Goal: Task Accomplishment & Management: Manage account settings

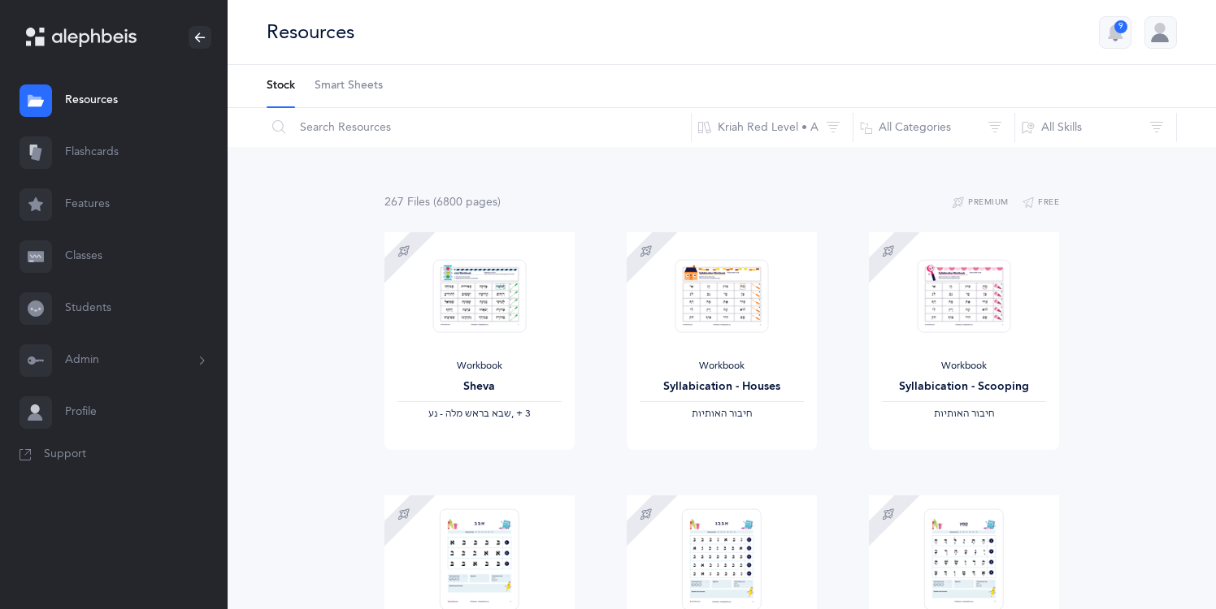
click at [80, 362] on button "Admin" at bounding box center [114, 361] width 228 height 52
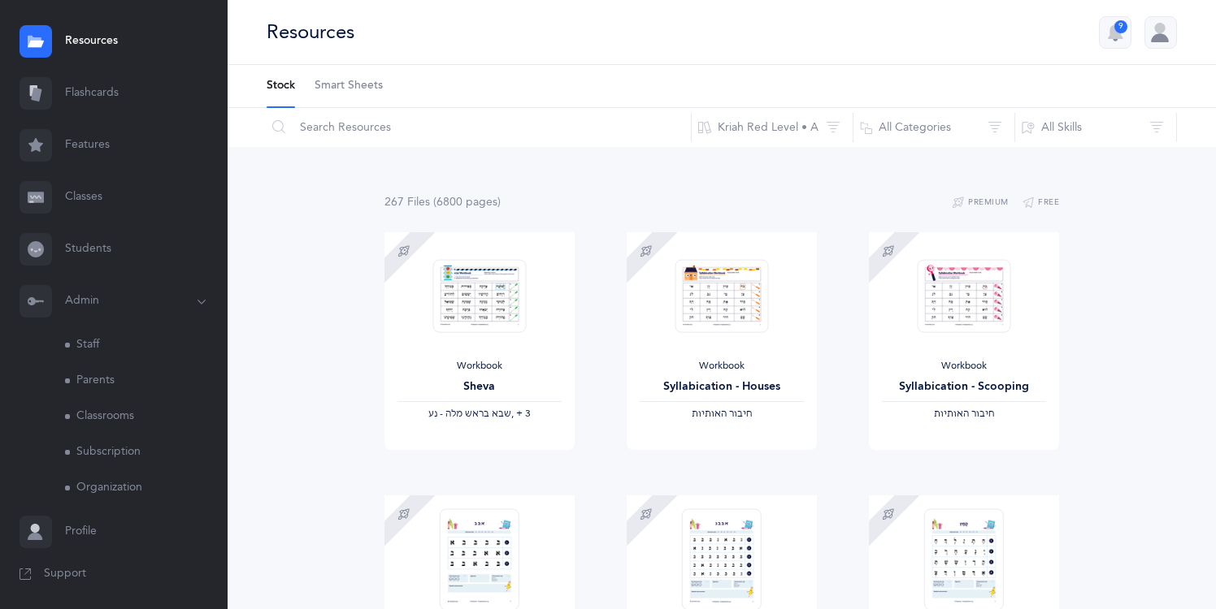
scroll to position [60, 0]
click at [100, 446] on link "Subscription" at bounding box center [146, 452] width 163 height 36
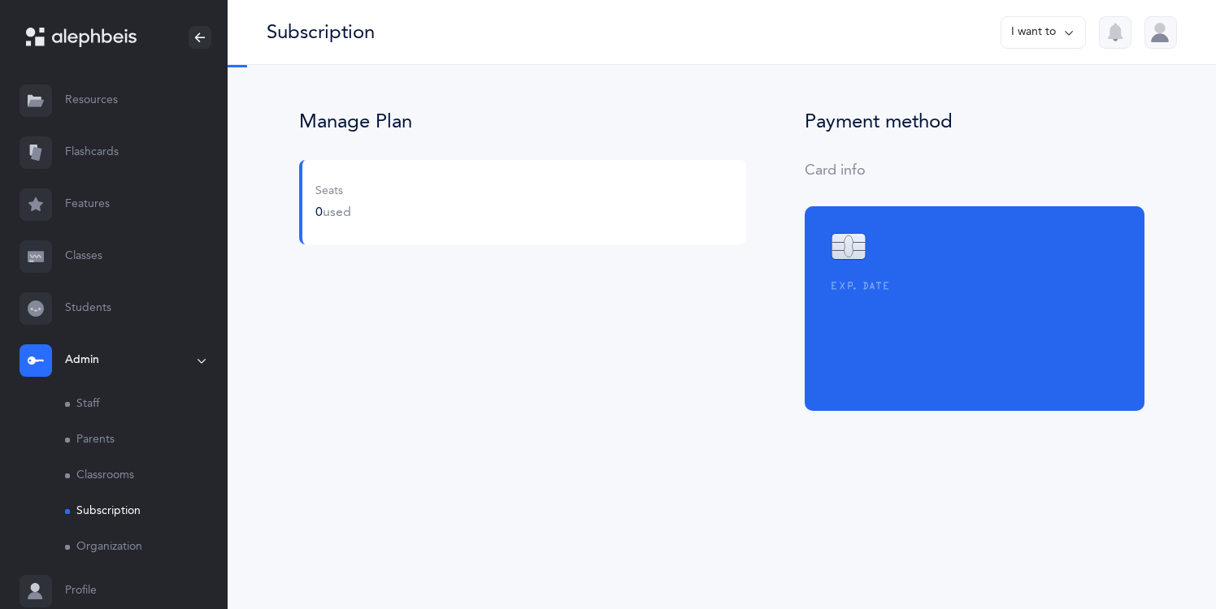
click at [546, 223] on div "Manage Plan Seats 0 used" at bounding box center [522, 261] width 505 height 301
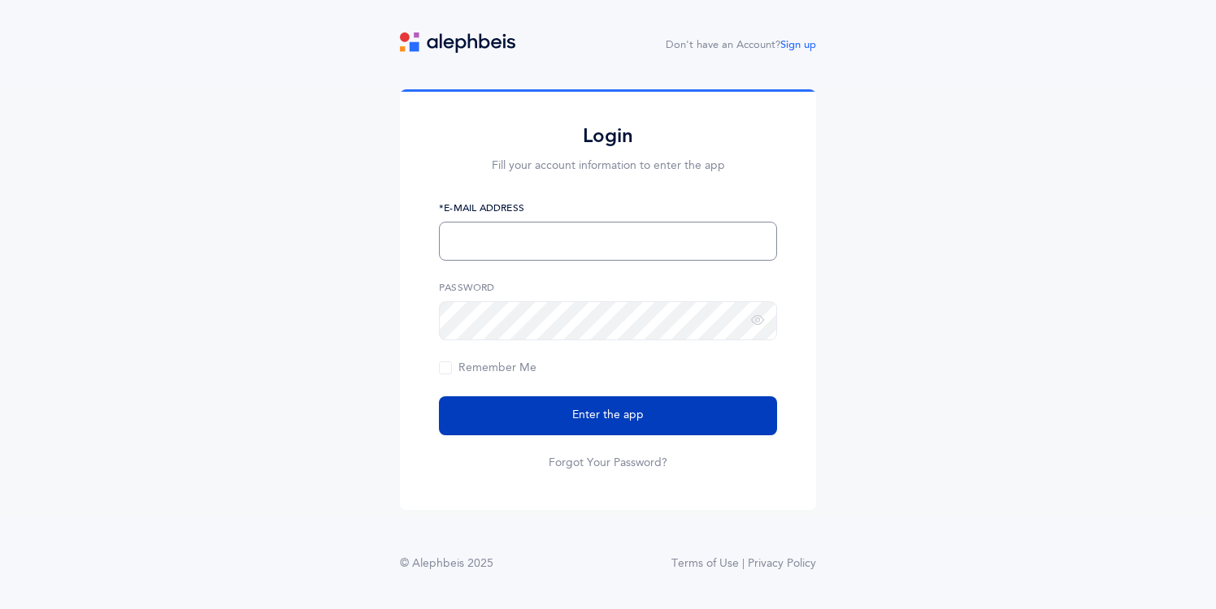
type input "[EMAIL_ADDRESS][DOMAIN_NAME]"
click at [579, 406] on button "Enter the app" at bounding box center [608, 416] width 338 height 39
type input "[EMAIL_ADDRESS][DOMAIN_NAME]"
click at [593, 412] on span "Enter the app" at bounding box center [608, 415] width 72 height 17
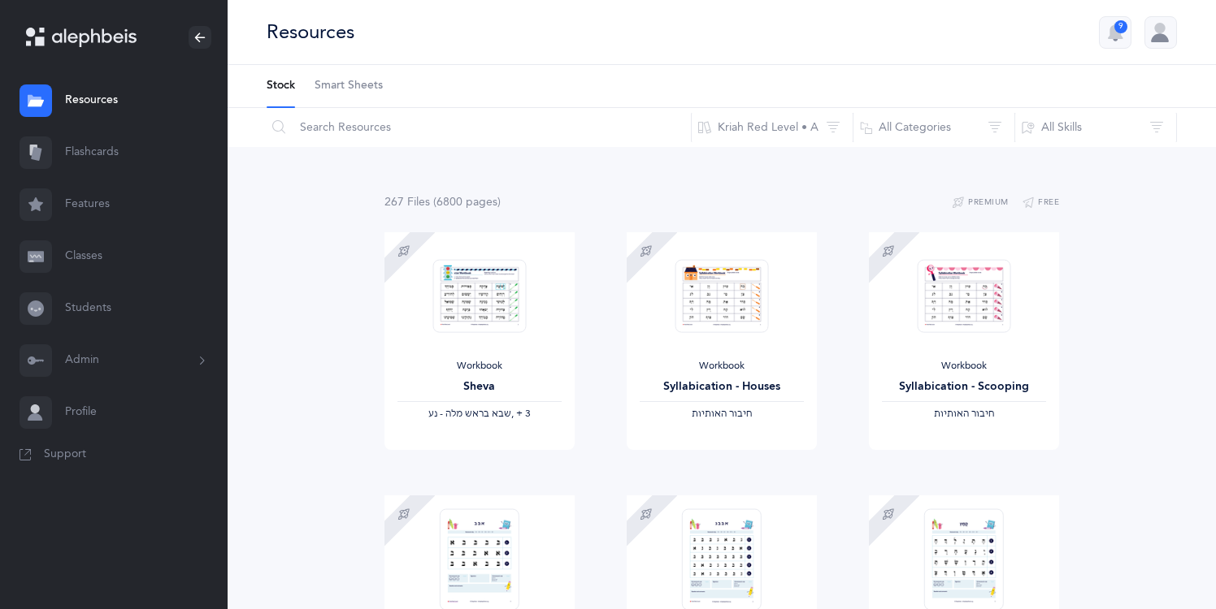
click at [106, 358] on button "Admin" at bounding box center [114, 361] width 228 height 52
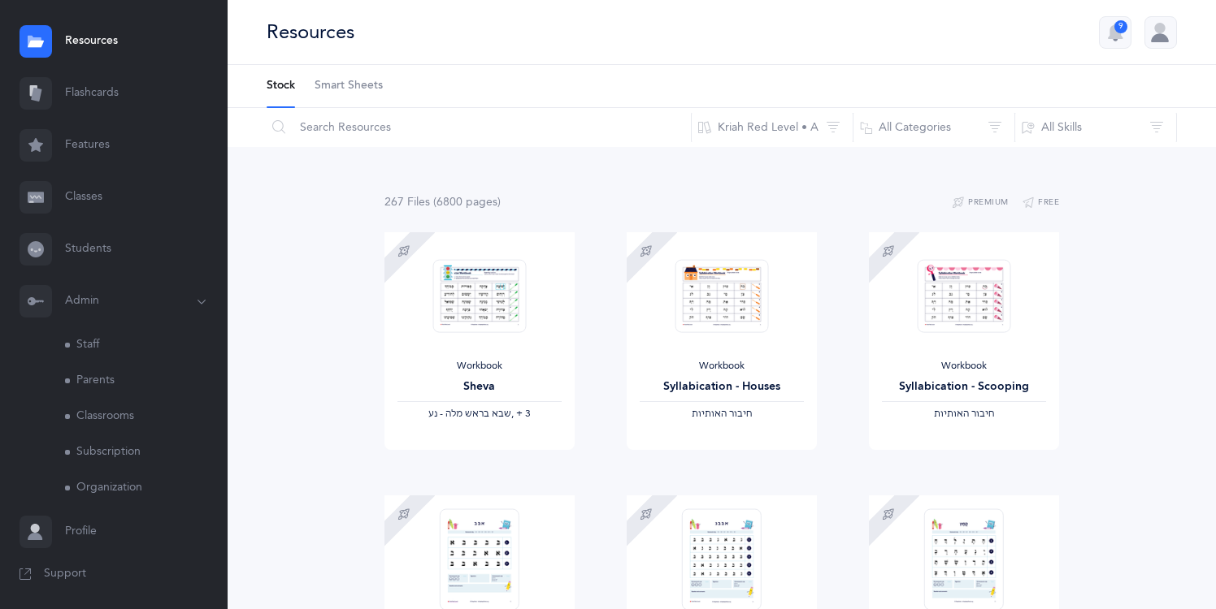
scroll to position [60, 0]
click at [102, 464] on link "Subscription" at bounding box center [146, 452] width 163 height 36
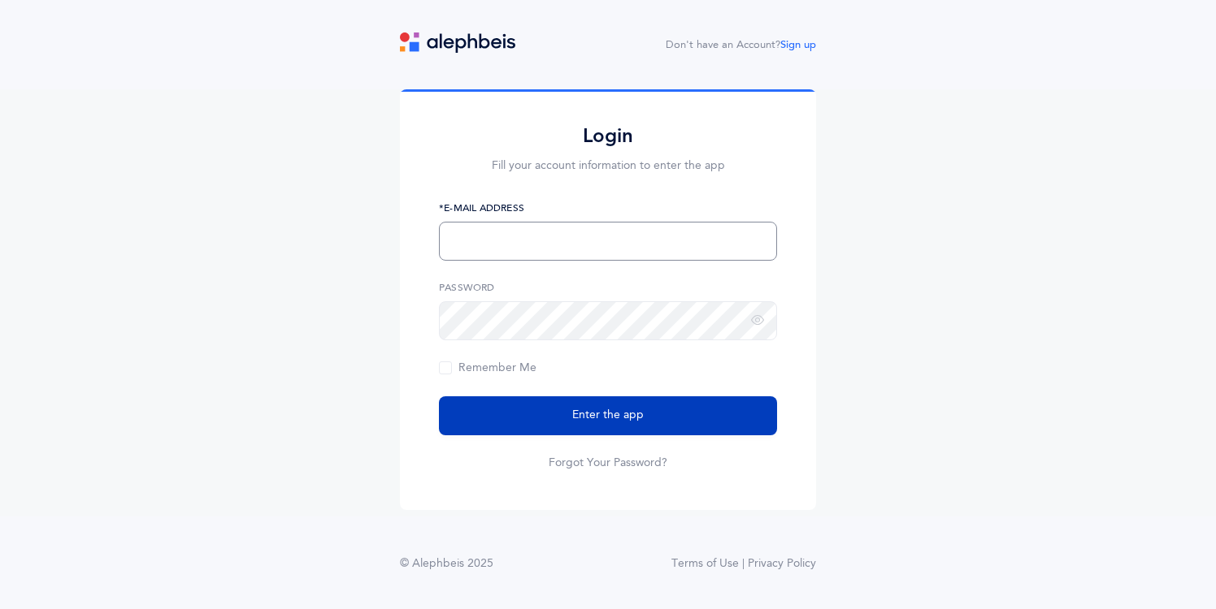
type input "[EMAIL_ADDRESS][DOMAIN_NAME]"
click at [514, 420] on button "Enter the app" at bounding box center [608, 416] width 338 height 39
type input "[EMAIL_ADDRESS][DOMAIN_NAME]"
click at [614, 417] on span "Enter the app" at bounding box center [608, 415] width 72 height 17
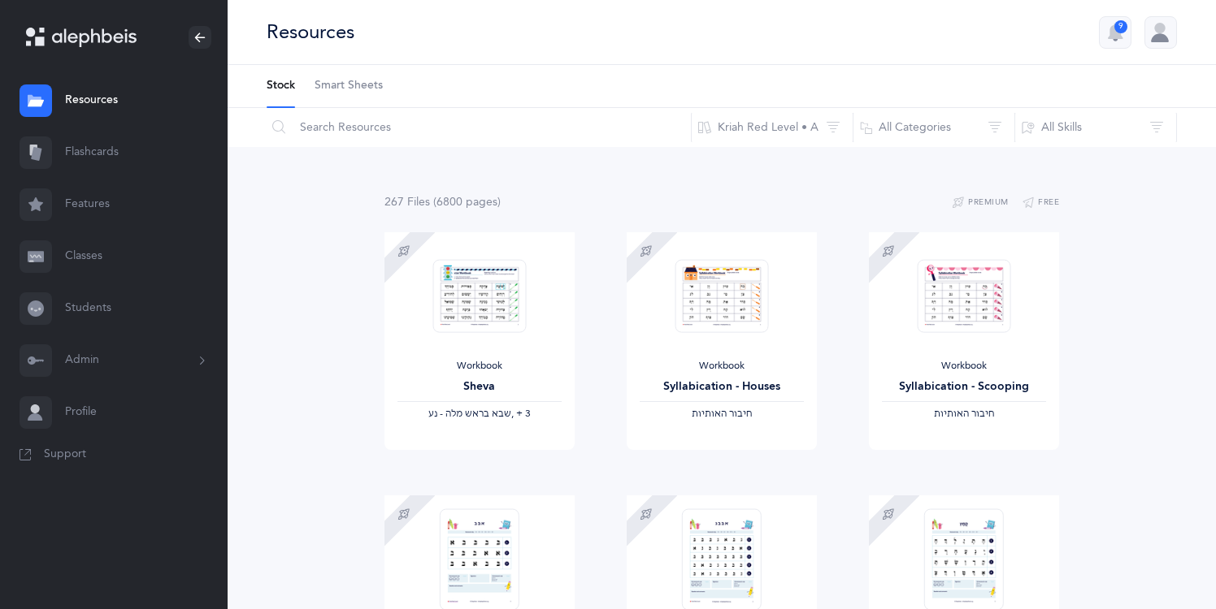
click at [151, 353] on button "Admin" at bounding box center [114, 361] width 228 height 52
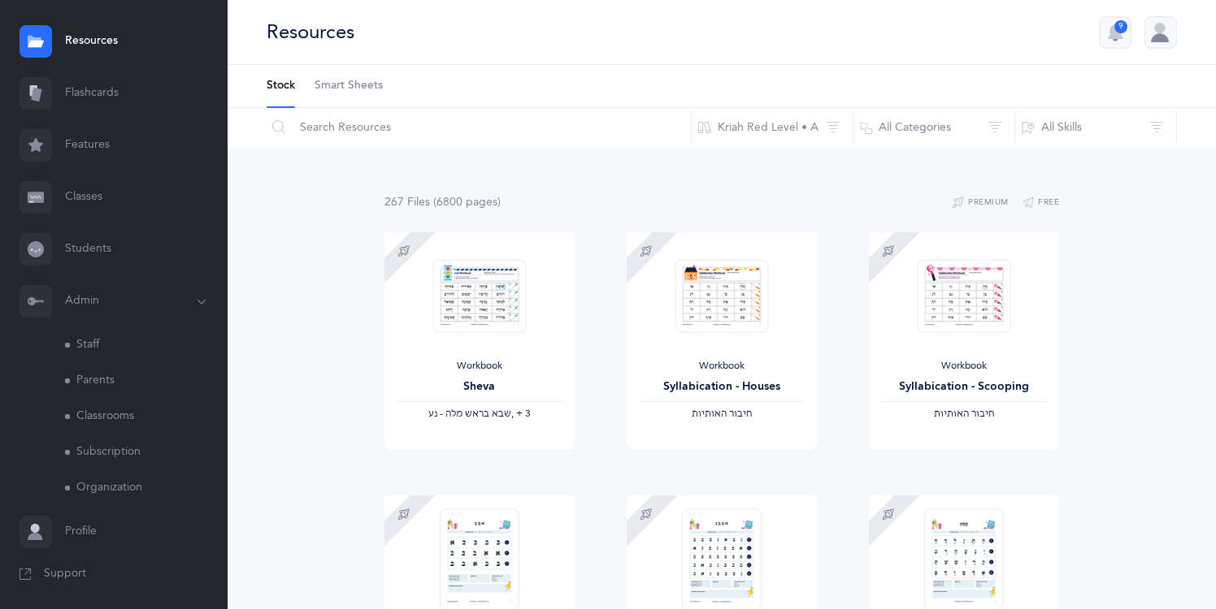
scroll to position [60, 0]
click at [115, 447] on link "Subscription" at bounding box center [146, 452] width 163 height 36
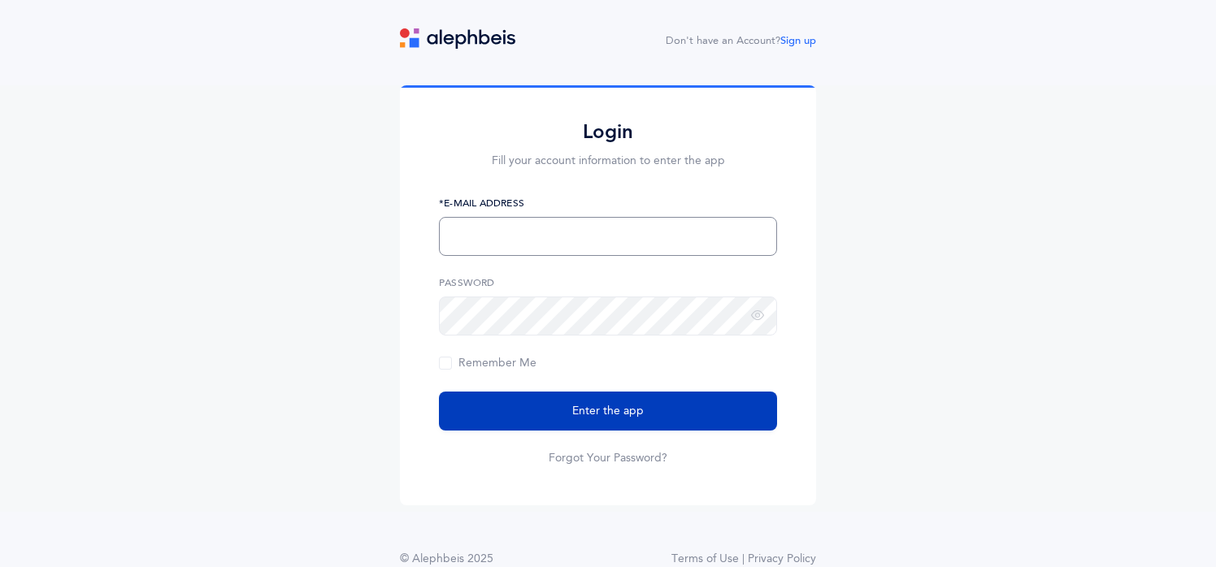
type input "[EMAIL_ADDRESS][DOMAIN_NAME]"
click at [631, 410] on span "Enter the app" at bounding box center [608, 411] width 72 height 17
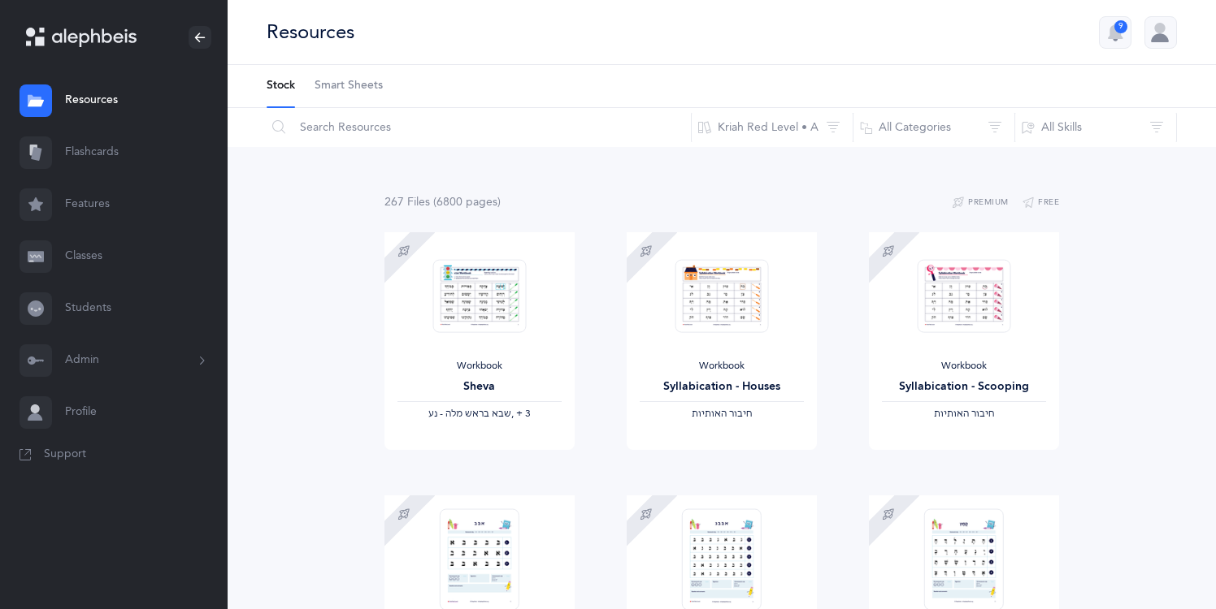
click at [98, 363] on button "Admin" at bounding box center [114, 361] width 228 height 52
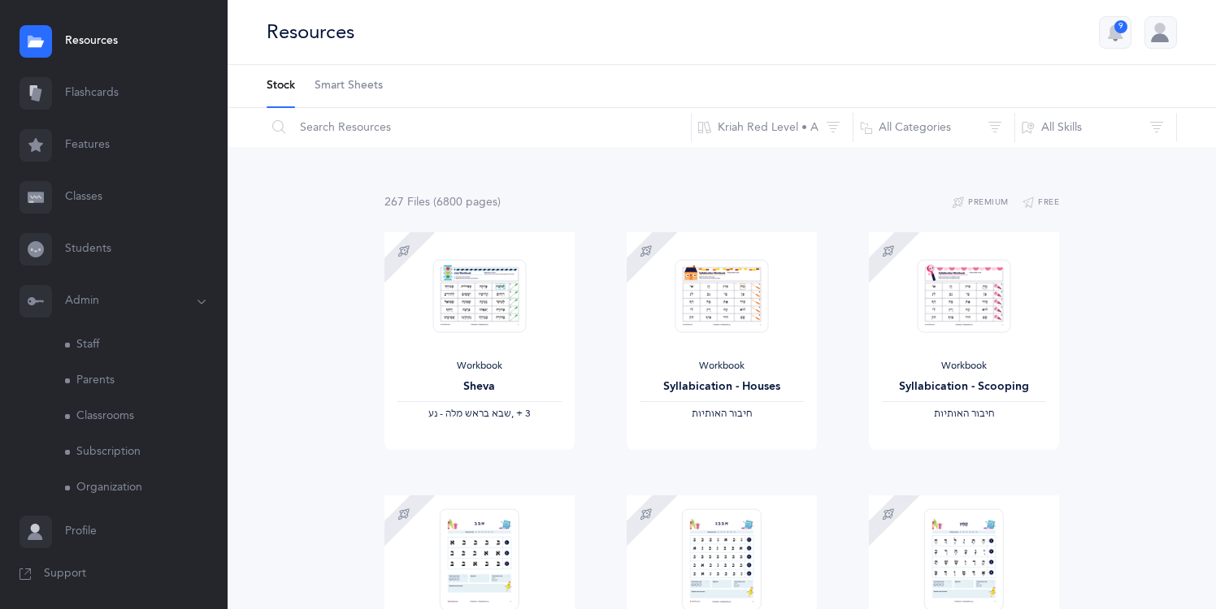
scroll to position [60, 0]
click at [90, 444] on link "Subscription" at bounding box center [146, 452] width 163 height 36
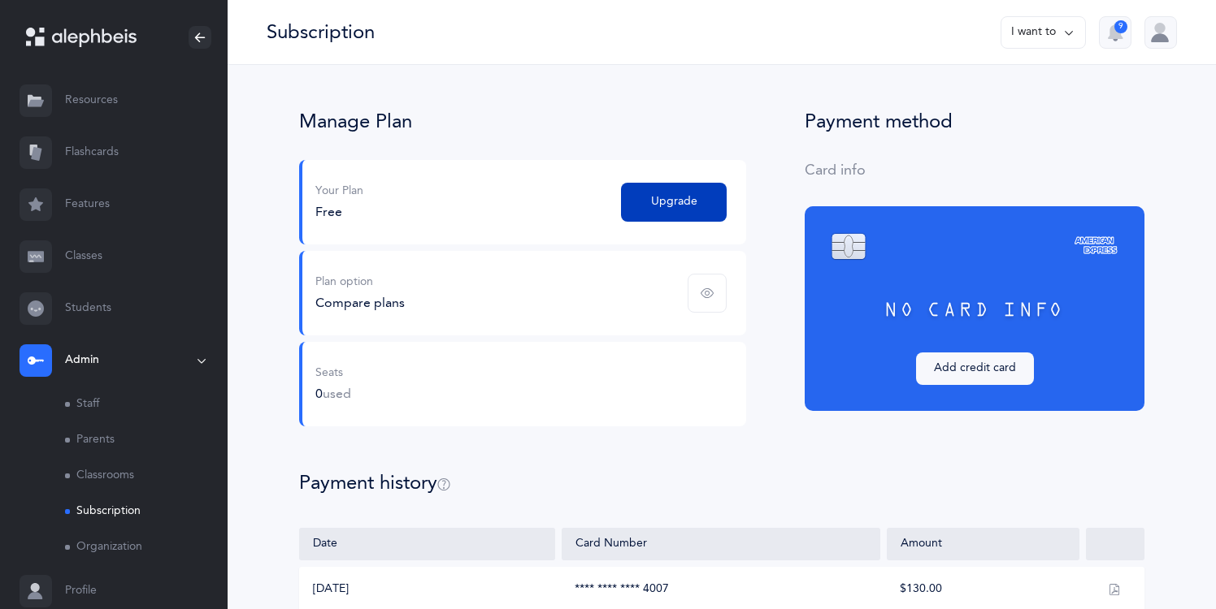
click at [669, 202] on span "Upgrade" at bounding box center [674, 201] width 46 height 17
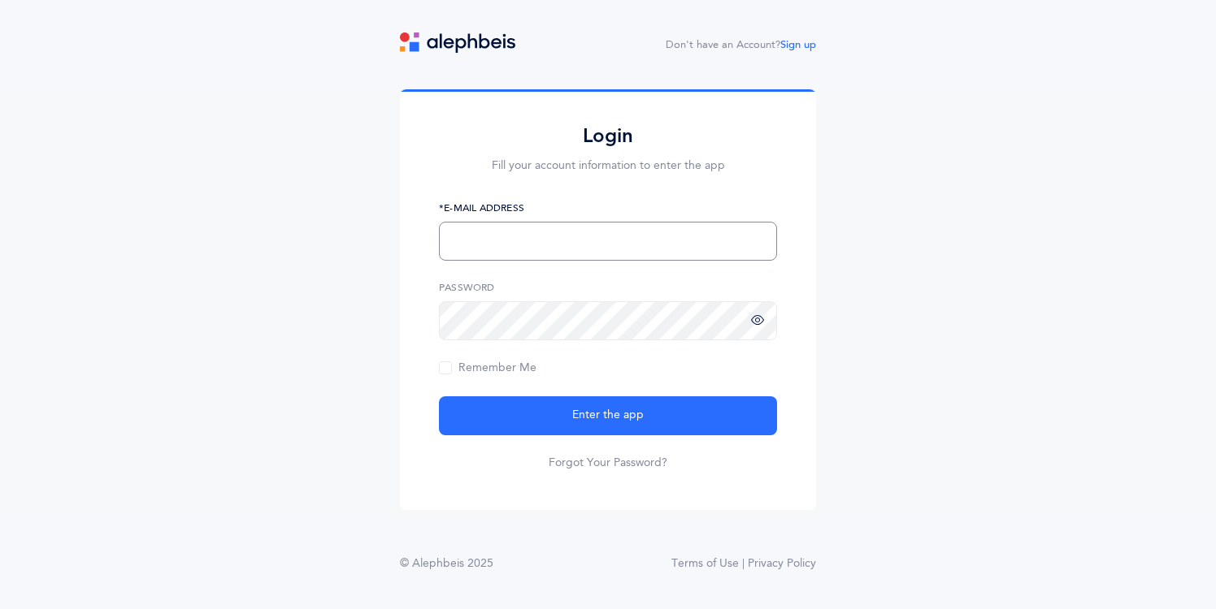
type input "[EMAIL_ADDRESS][DOMAIN_NAME]"
click at [752, 319] on icon at bounding box center [757, 321] width 13 height 15
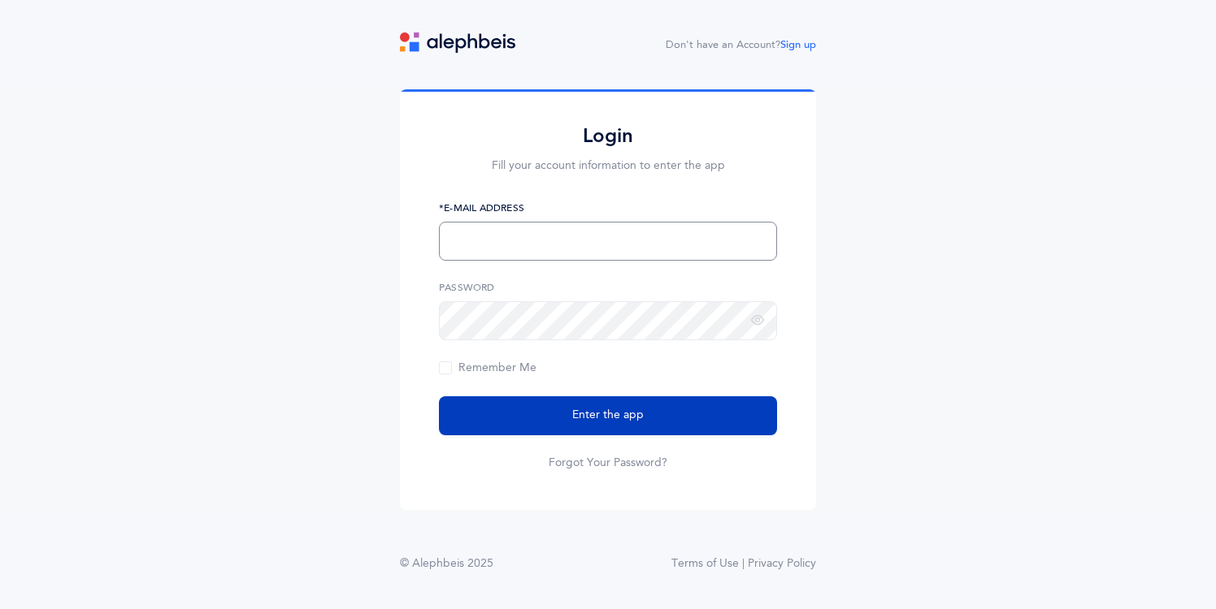
type input "[EMAIL_ADDRESS][DOMAIN_NAME]"
click at [512, 422] on button "Enter the app" at bounding box center [608, 416] width 338 height 39
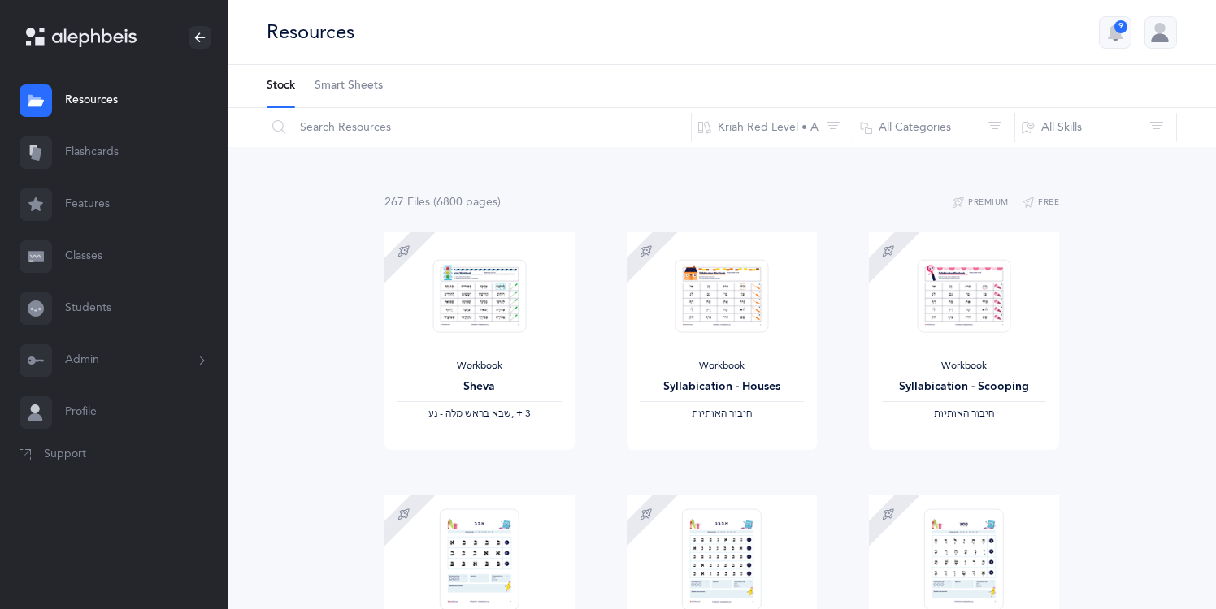
click at [111, 366] on button "Admin" at bounding box center [114, 361] width 228 height 52
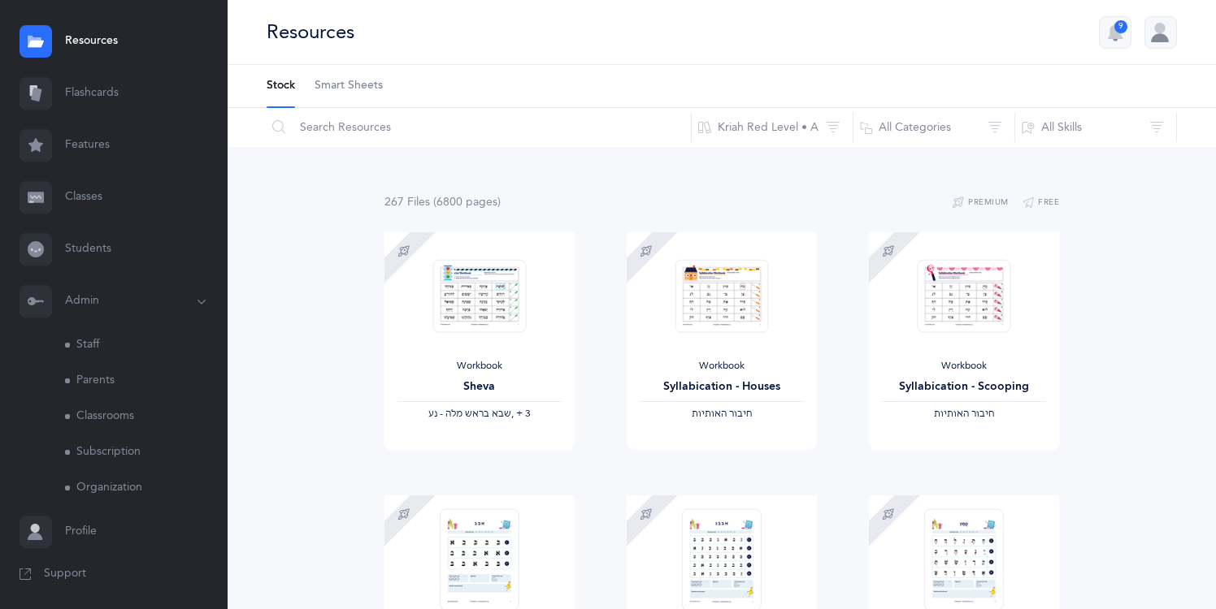
scroll to position [60, 0]
click at [100, 414] on link "Classrooms" at bounding box center [146, 416] width 163 height 36
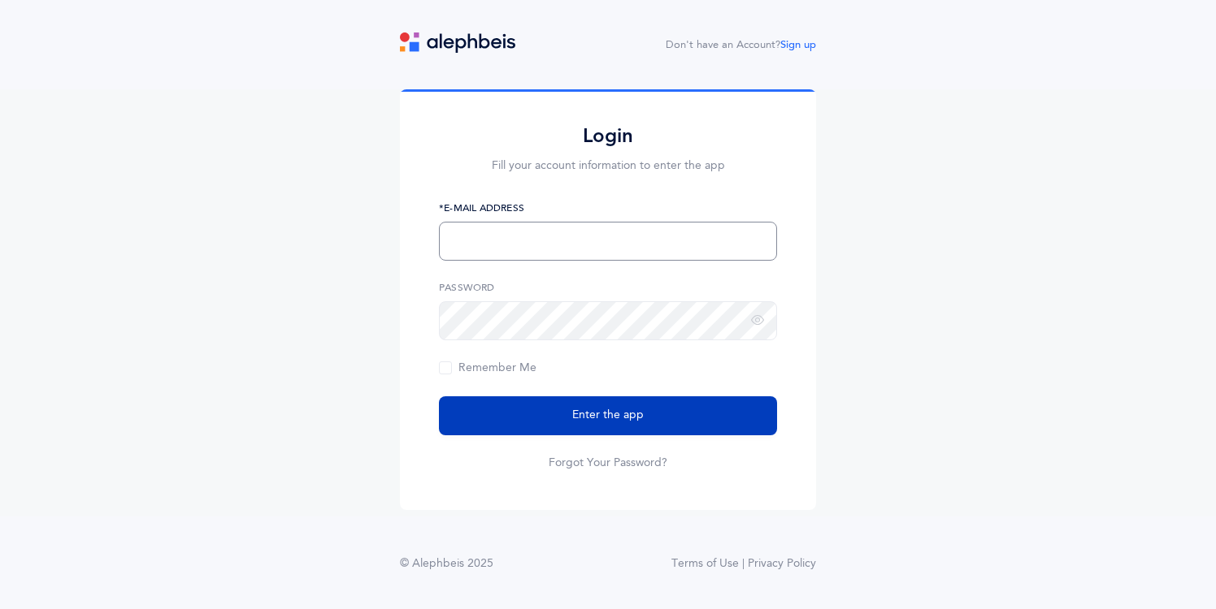
type input "mrubin@jkha.org"
click at [575, 406] on button "Enter the app" at bounding box center [608, 416] width 338 height 39
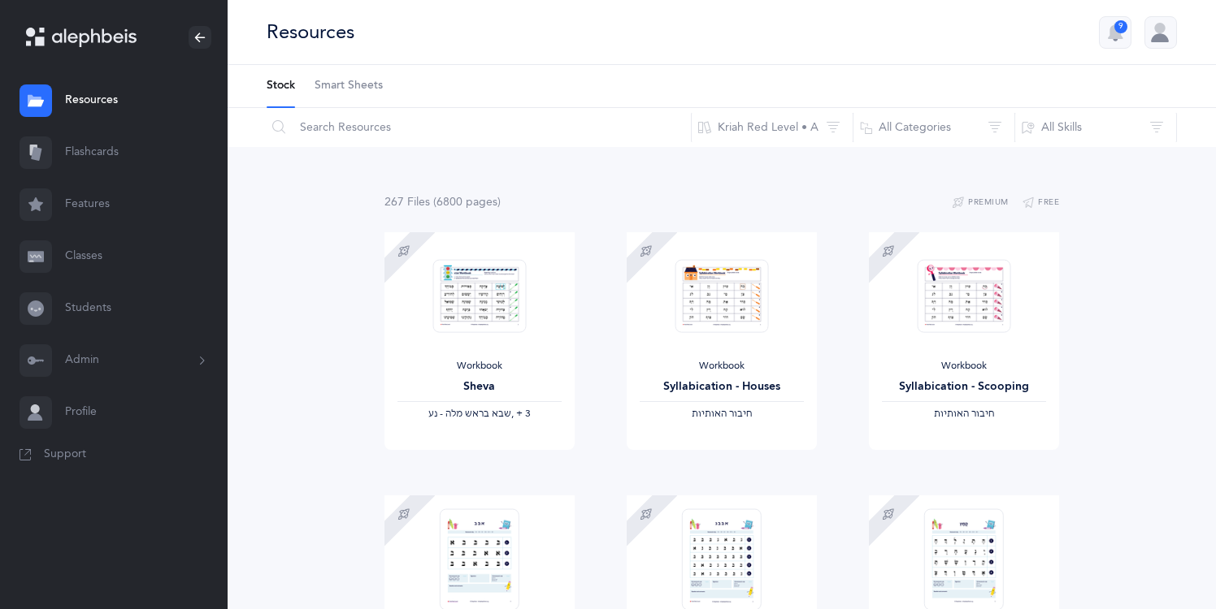
click at [102, 358] on button "Admin" at bounding box center [114, 361] width 228 height 52
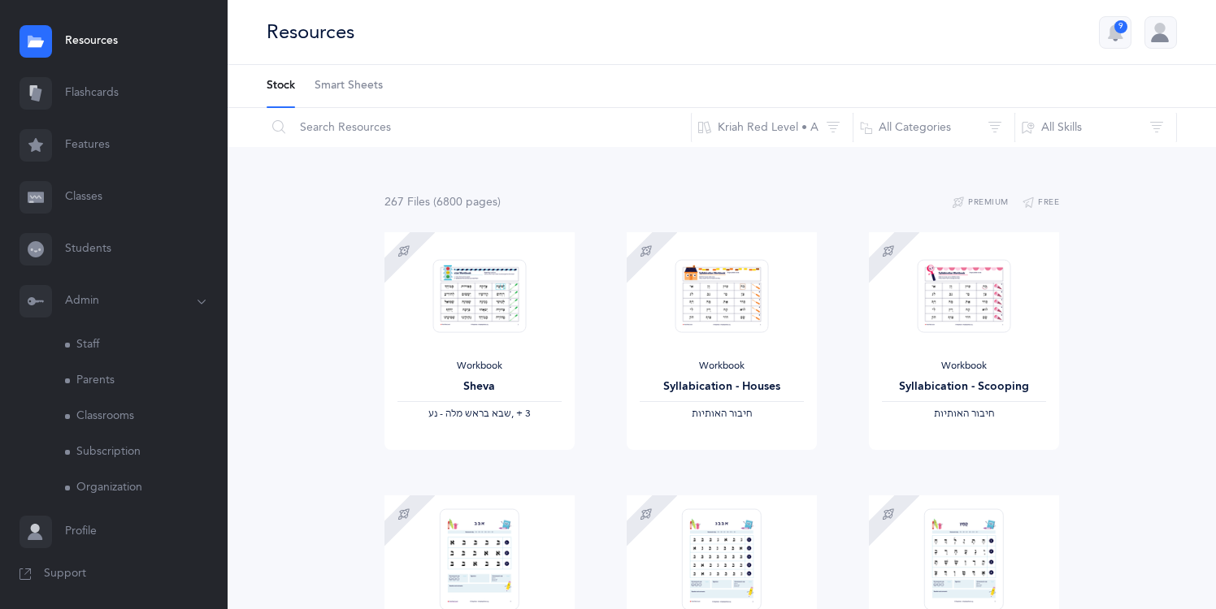
scroll to position [60, 0]
click at [96, 449] on link "Subscription" at bounding box center [146, 452] width 163 height 36
